Goal: Transaction & Acquisition: Subscribe to service/newsletter

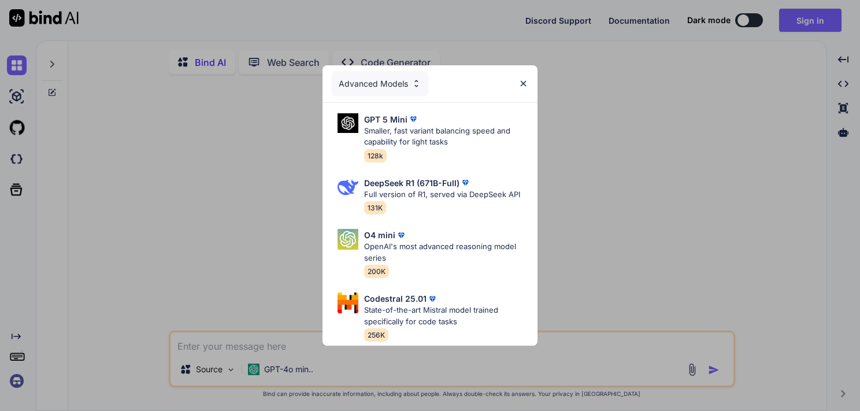
type textarea "x"
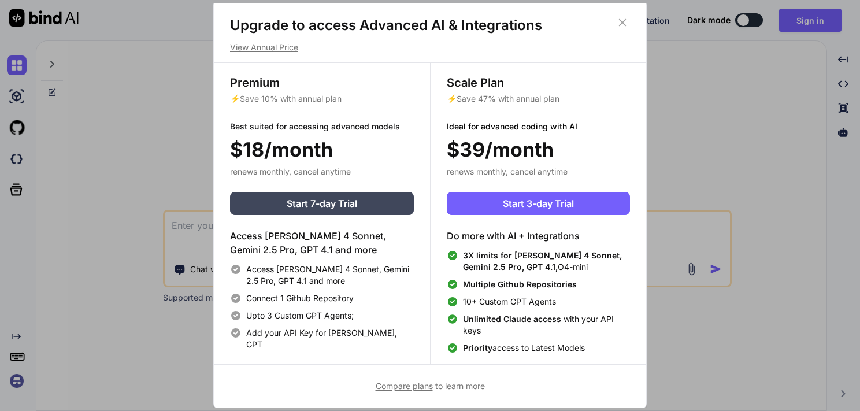
scroll to position [5, 0]
click at [333, 205] on span "Start 7-day Trial" at bounding box center [322, 203] width 70 height 14
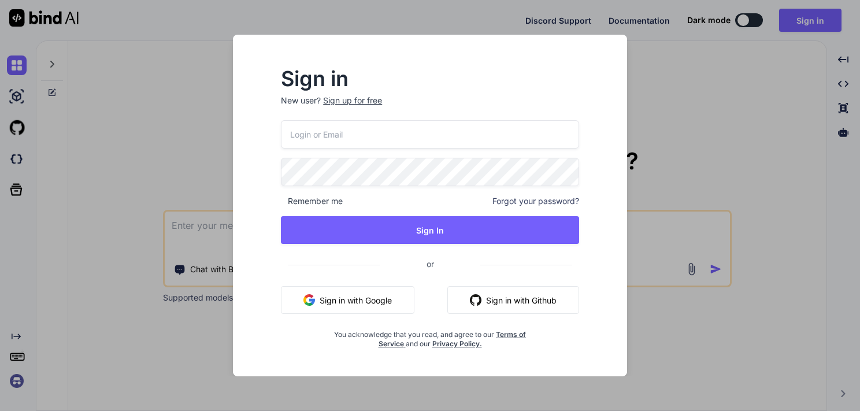
click at [336, 132] on input "email" at bounding box center [430, 134] width 298 height 28
click at [403, 115] on div "Sign in New user? Sign up for free Remember me Forgot your password? Sign In or…" at bounding box center [429, 208] width 335 height 279
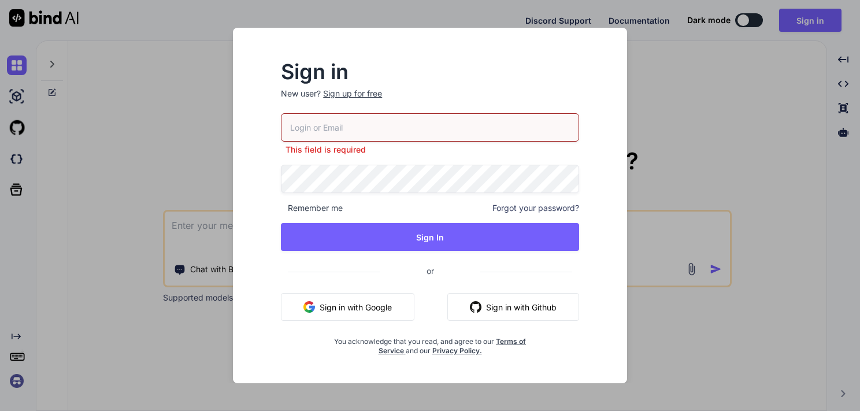
click at [347, 89] on div "Sign up for free" at bounding box center [352, 94] width 59 height 12
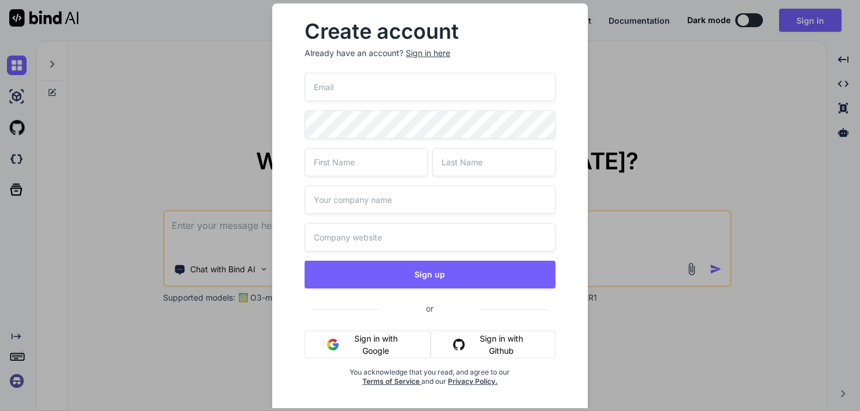
click at [349, 90] on input "email" at bounding box center [429, 87] width 251 height 28
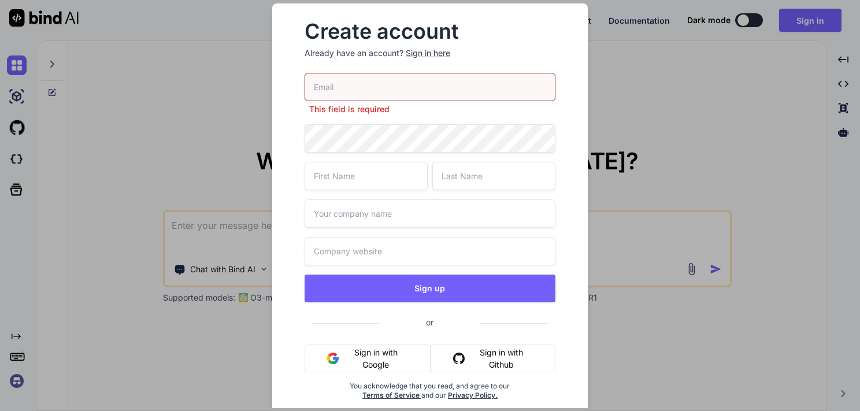
paste input "hadehaj262@dawhe.com"
type input "hadehaj262@dawhe.com"
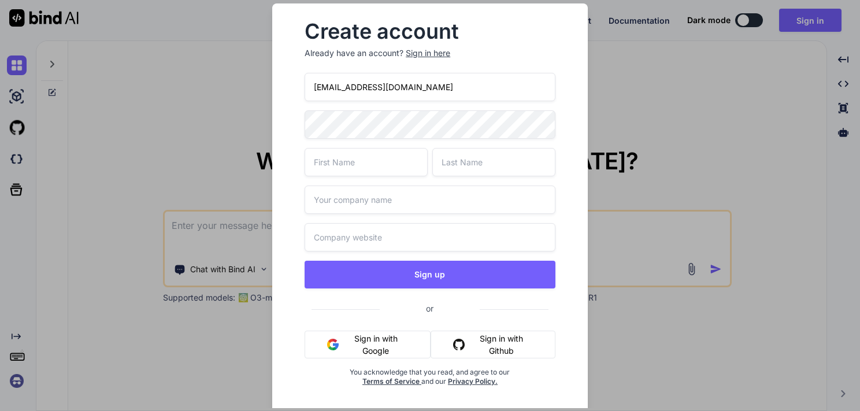
click at [395, 161] on input "text" at bounding box center [365, 162] width 123 height 28
type input "LOKESH"
type input "LOHAR"
type input "Smt. Indira Gandhi College Of Engineering"
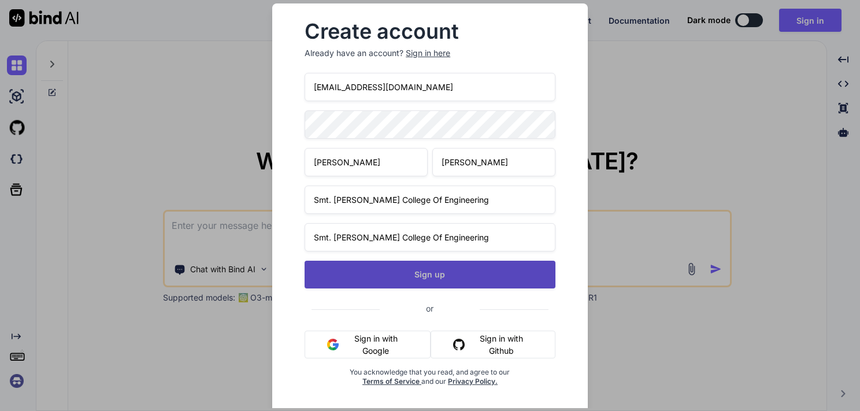
click at [390, 276] on button "Sign up" at bounding box center [429, 275] width 251 height 28
click at [381, 272] on button "Sign up" at bounding box center [429, 275] width 251 height 28
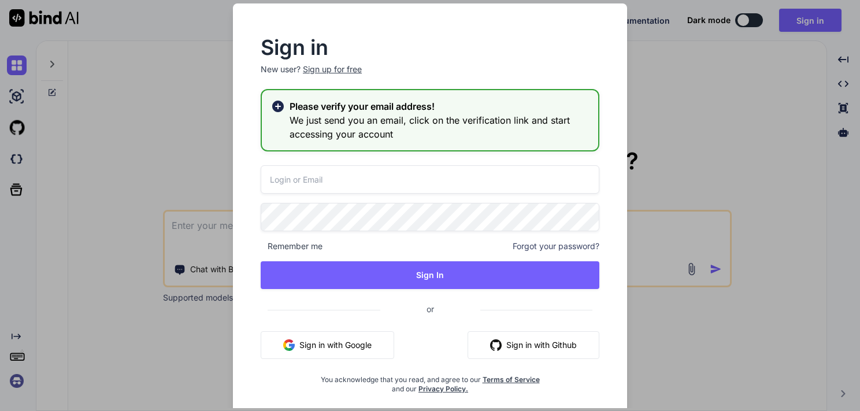
click at [303, 177] on input "email" at bounding box center [430, 179] width 339 height 28
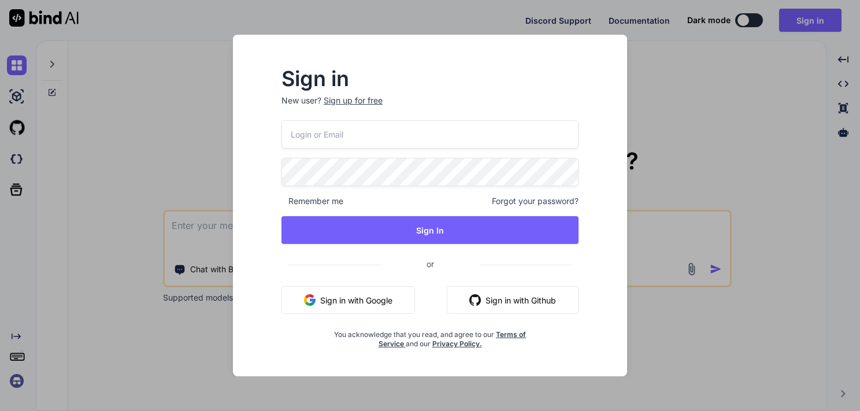
type textarea "x"
drag, startPoint x: 349, startPoint y: 124, endPoint x: 347, endPoint y: 131, distance: 6.8
click at [349, 125] on input "email" at bounding box center [430, 134] width 298 height 28
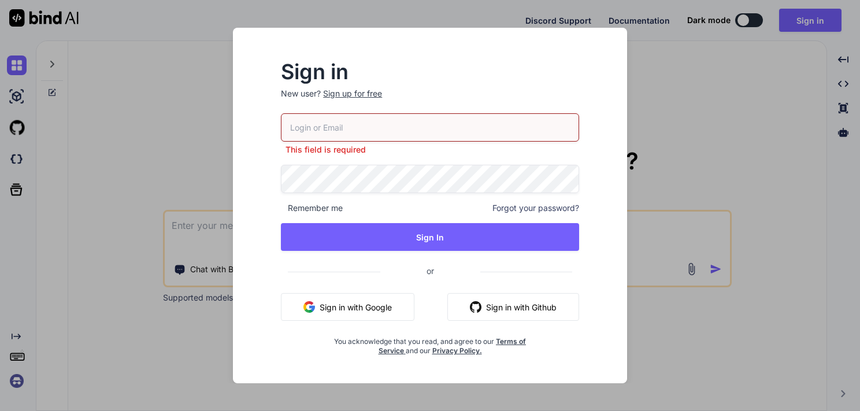
click at [343, 124] on input "email" at bounding box center [430, 127] width 298 height 28
paste input "hadehaj262@dawhe.com"
type input "hadehaj262@dawhe.com"
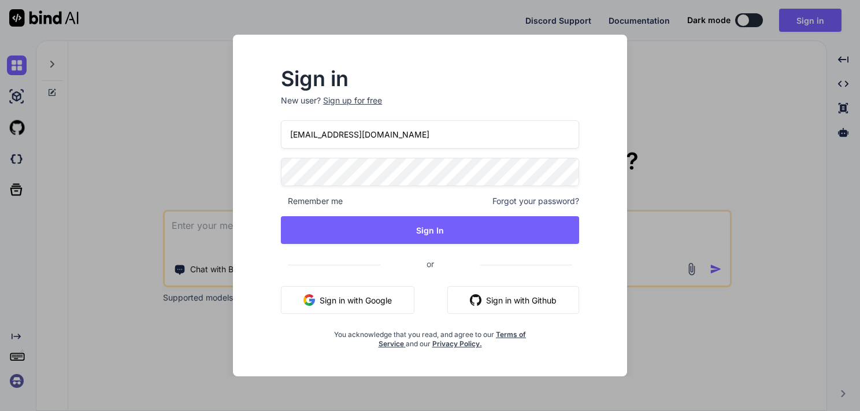
click at [566, 174] on span at bounding box center [572, 169] width 14 height 23
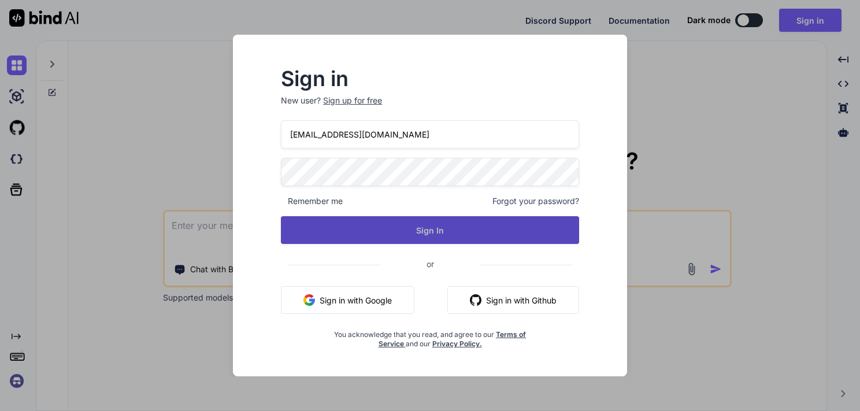
click at [393, 235] on button "Sign In" at bounding box center [430, 230] width 298 height 28
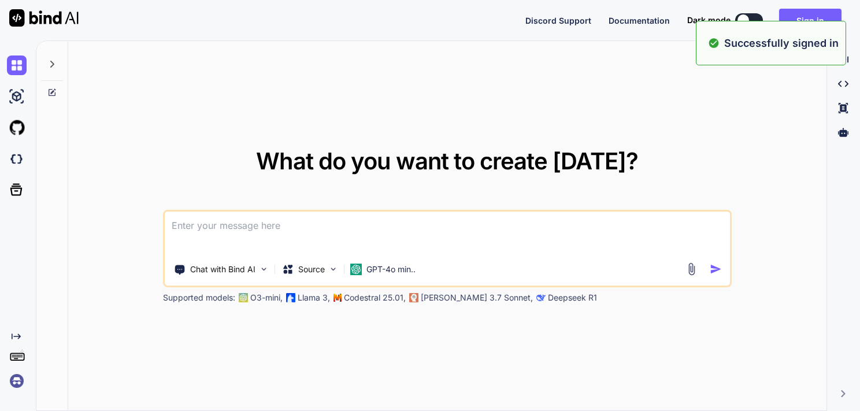
click at [448, 346] on div "What do you want to create today? Chat with Bind AI Source GPT-4o min.. Support…" at bounding box center [447, 226] width 758 height 370
click at [314, 270] on p "Source" at bounding box center [311, 269] width 27 height 12
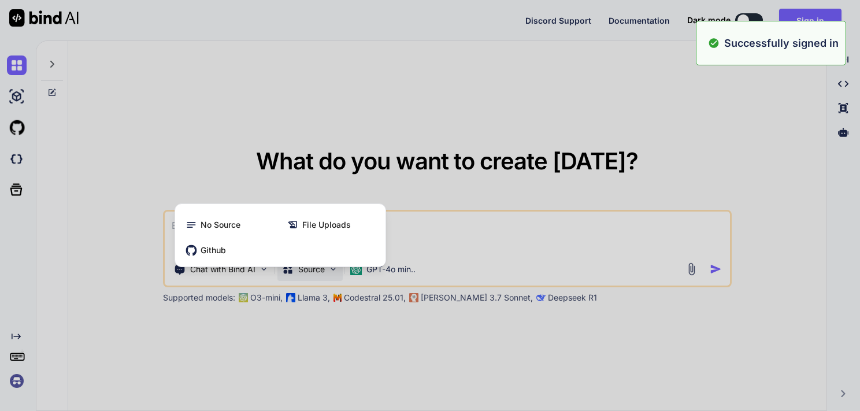
click at [315, 272] on div at bounding box center [430, 205] width 860 height 411
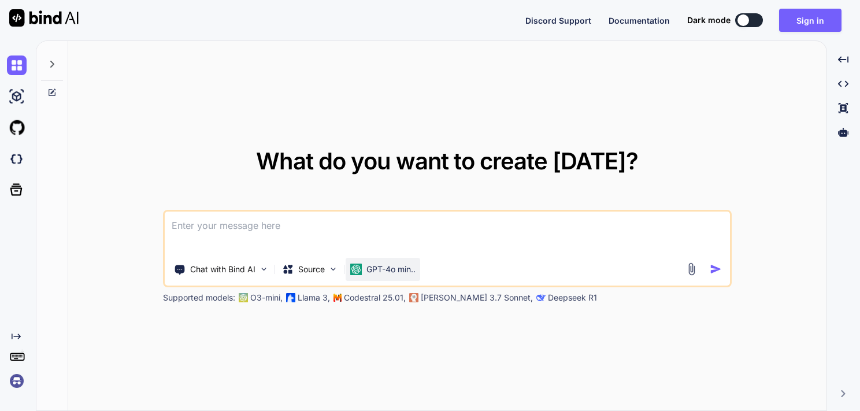
click at [402, 261] on div "GPT-4o min.." at bounding box center [382, 269] width 75 height 23
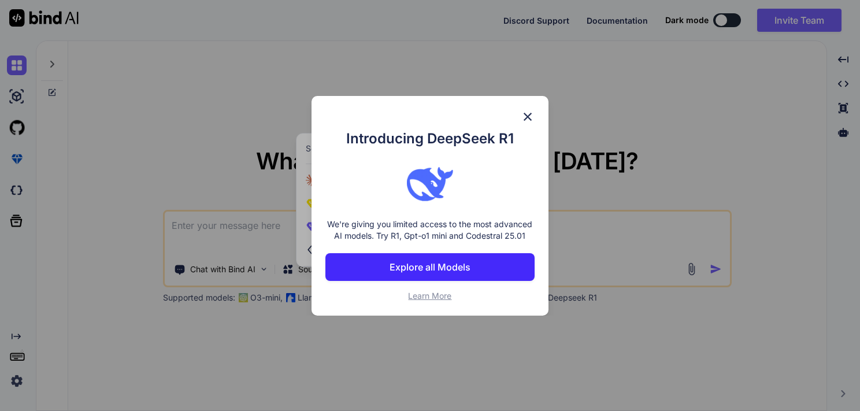
click at [415, 188] on img at bounding box center [430, 184] width 46 height 46
type textarea "x"
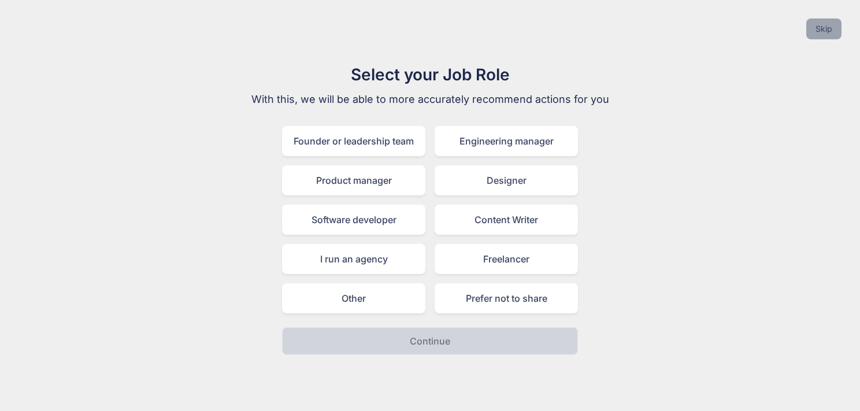
click at [817, 30] on button "Skip" at bounding box center [823, 28] width 35 height 21
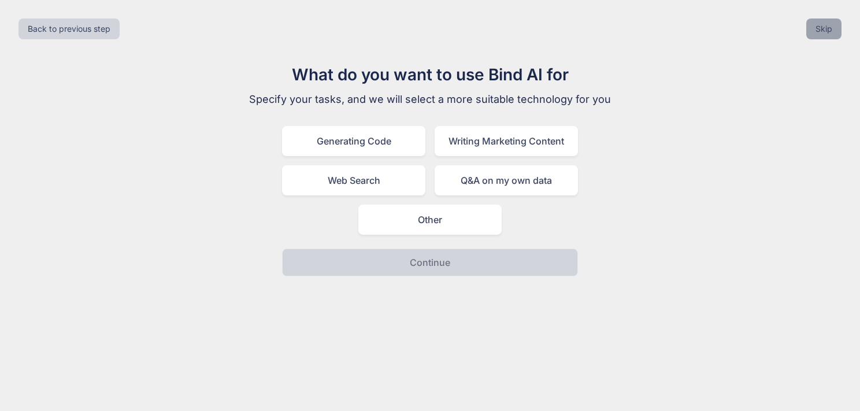
click at [823, 32] on button "Skip" at bounding box center [823, 28] width 35 height 21
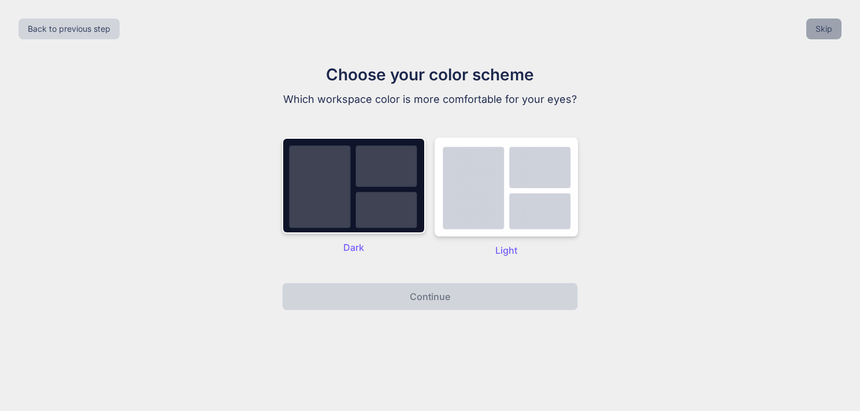
click at [823, 32] on button "Skip" at bounding box center [823, 28] width 35 height 21
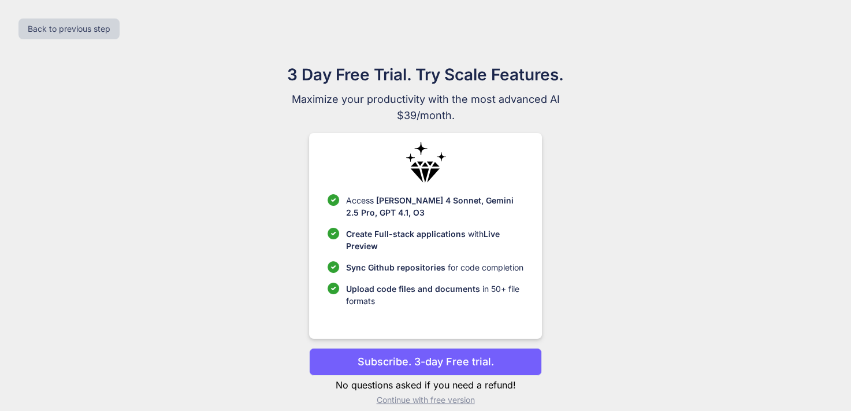
click at [417, 362] on p "Subscribe. 3-day Free trial." at bounding box center [426, 362] width 136 height 16
